Goal: Task Accomplishment & Management: Manage account settings

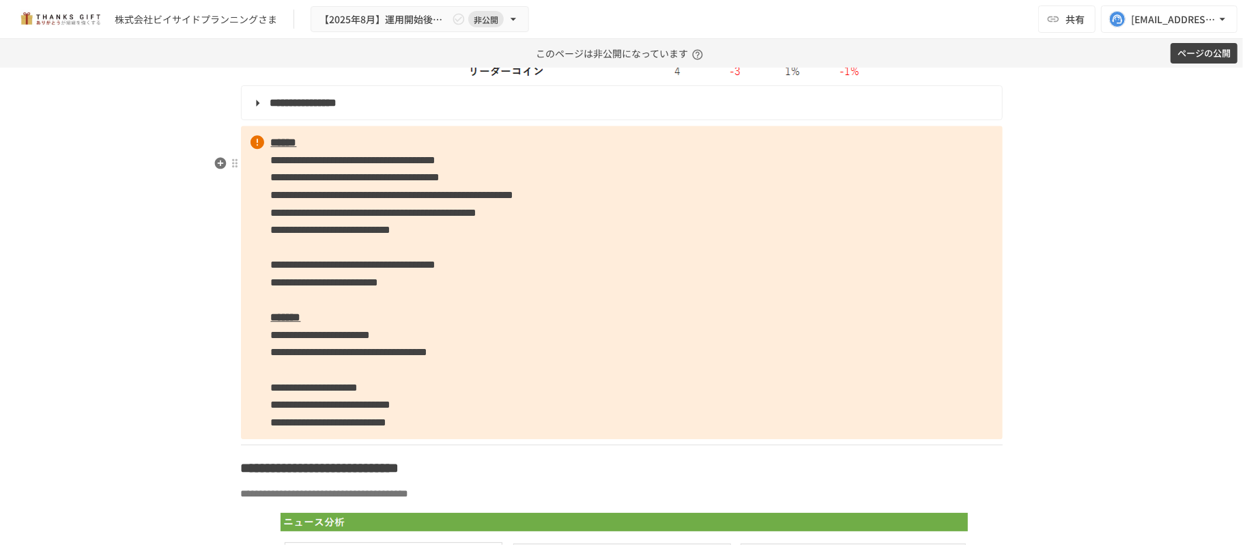
scroll to position [2466, 0]
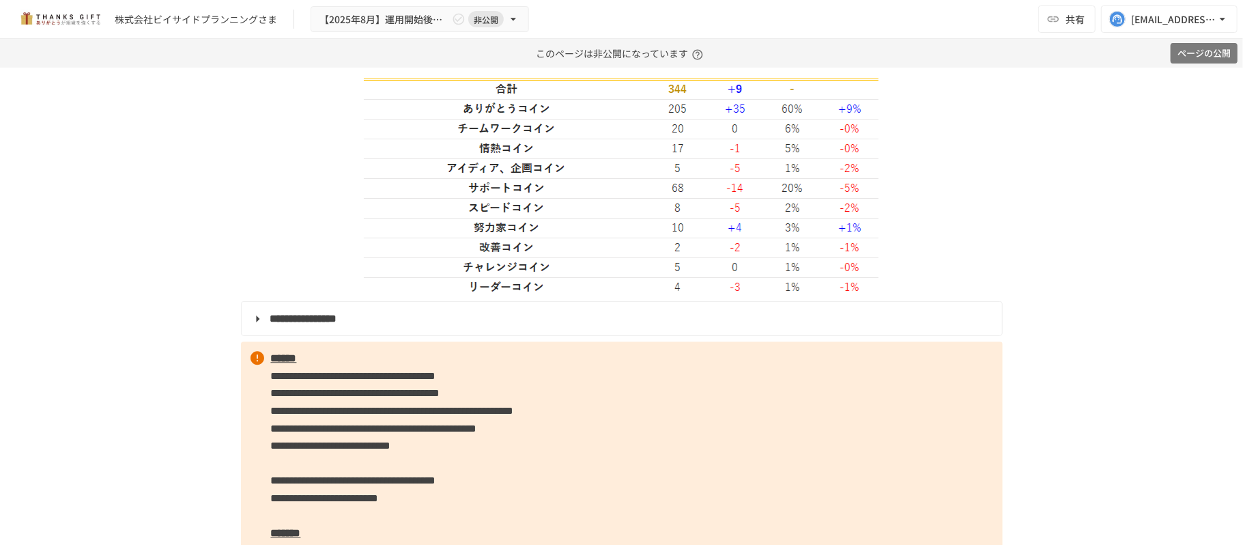
click at [1185, 61] on button "ページの公開" at bounding box center [1204, 53] width 67 height 21
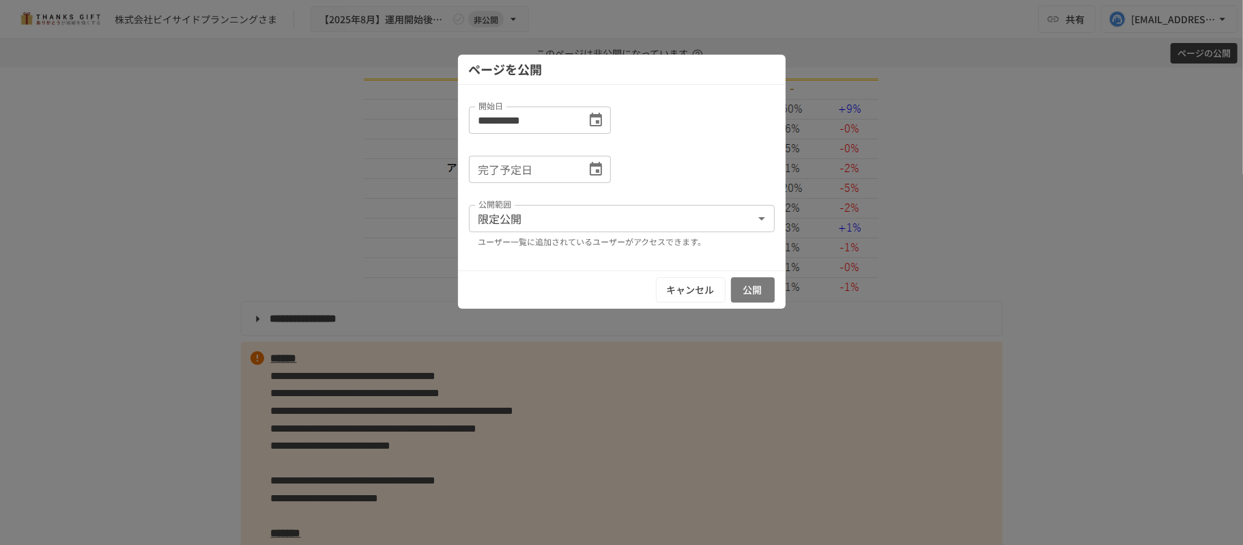
click at [757, 288] on button "公開" at bounding box center [753, 289] width 44 height 25
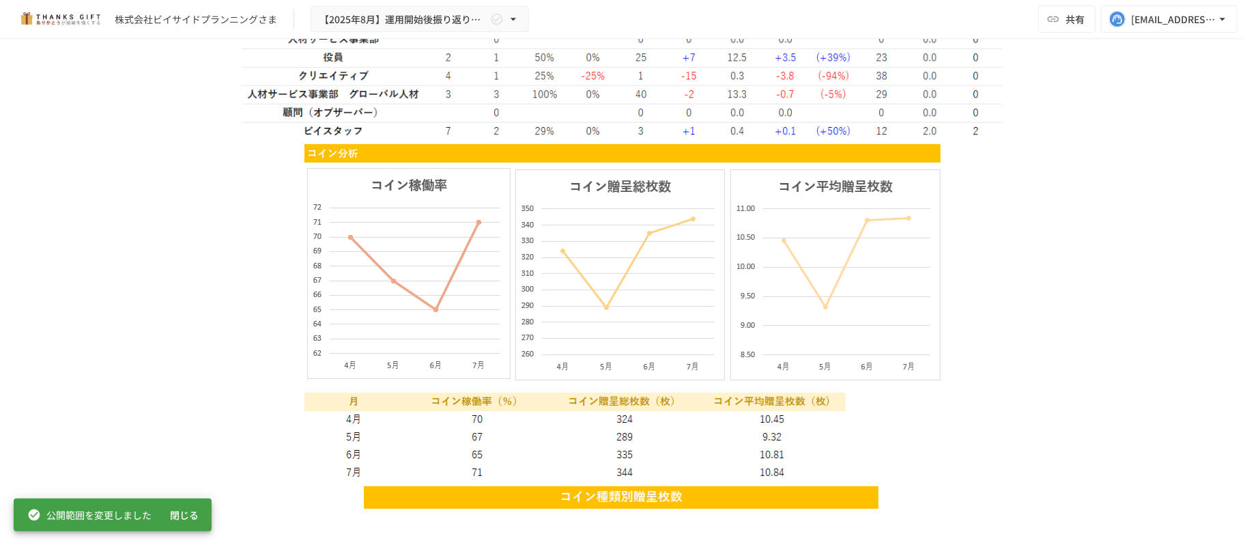
scroll to position [1920, 0]
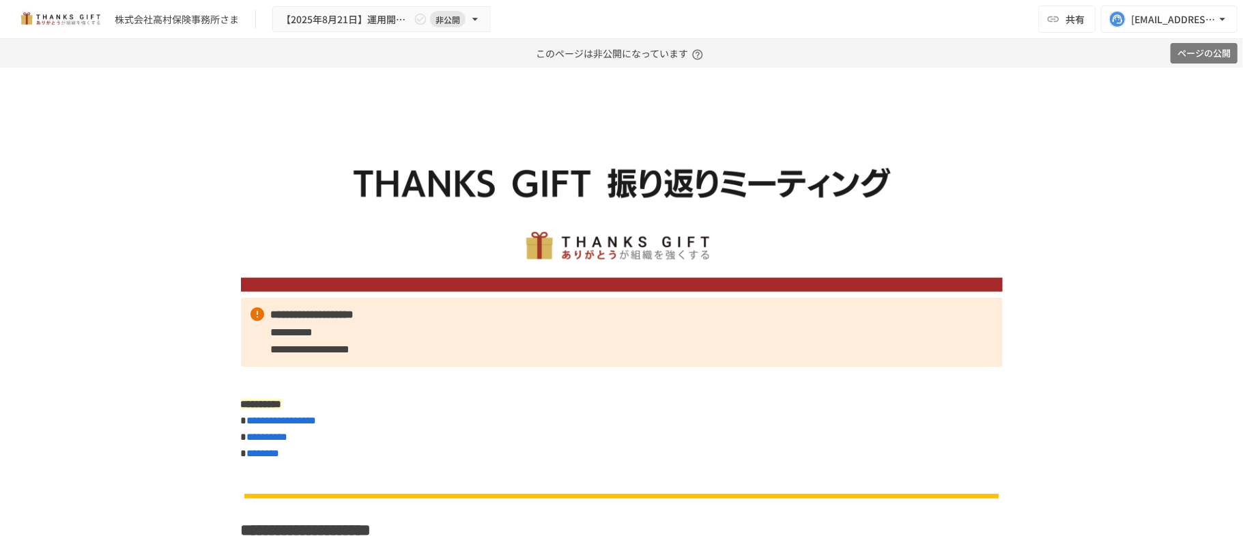
click at [1204, 55] on button "ページの公開" at bounding box center [1204, 53] width 67 height 21
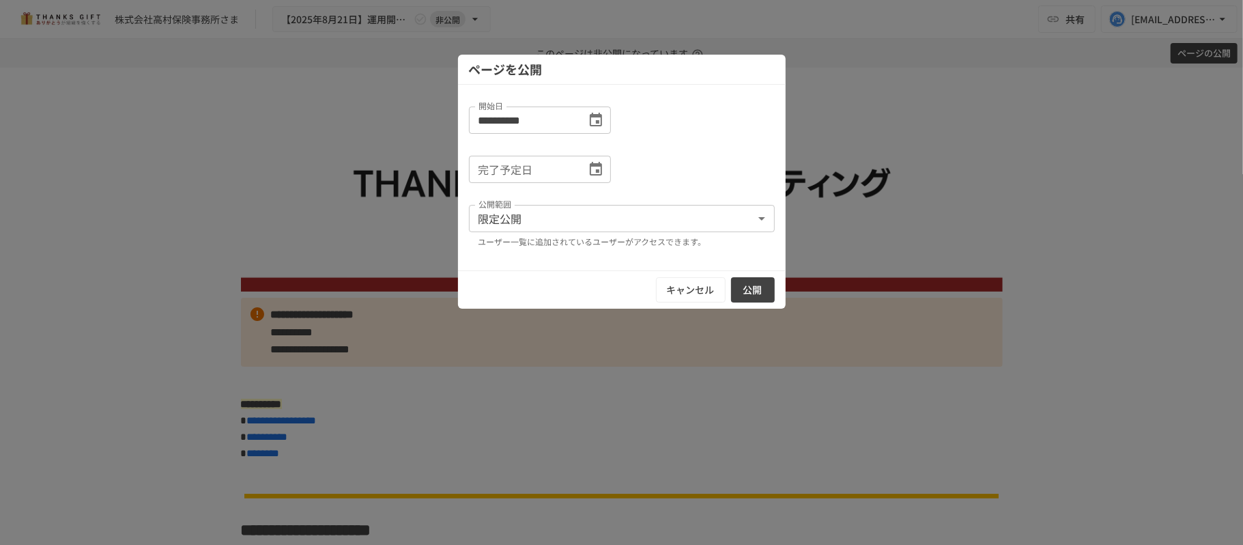
click at [743, 285] on button "公開" at bounding box center [753, 289] width 44 height 25
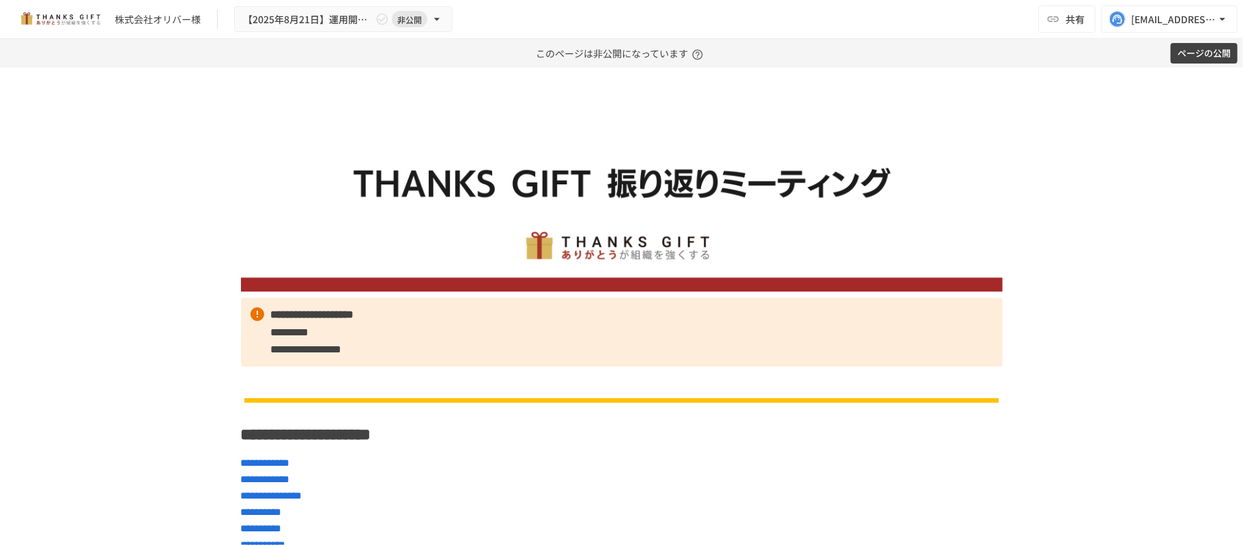
click at [1205, 55] on button "ページの公開" at bounding box center [1204, 53] width 67 height 21
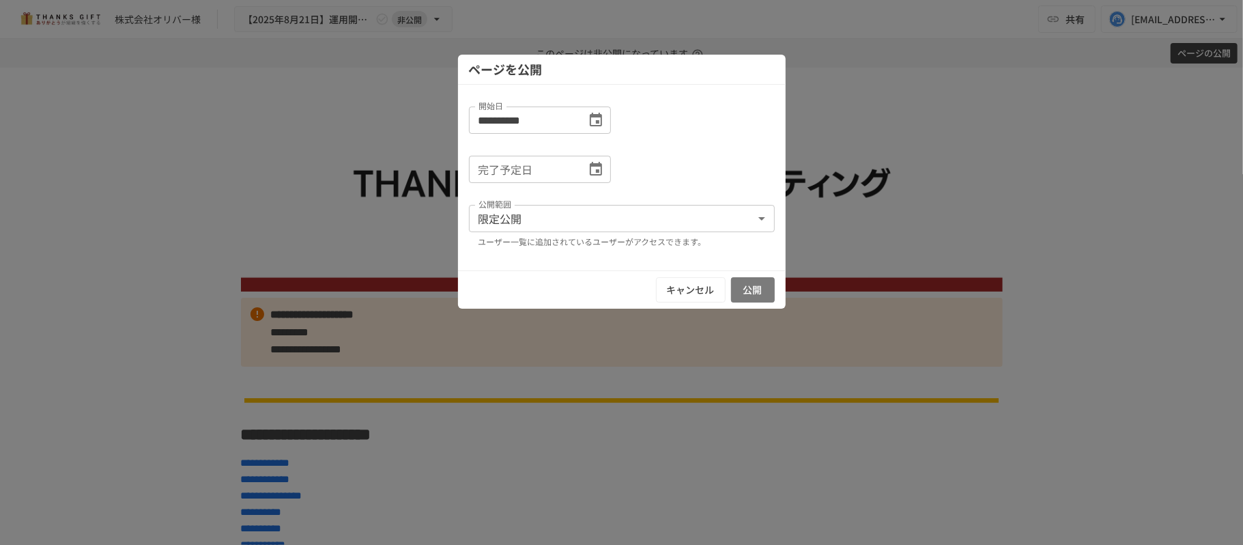
click at [746, 284] on button "公開" at bounding box center [753, 289] width 44 height 25
